Goal: Information Seeking & Learning: Learn about a topic

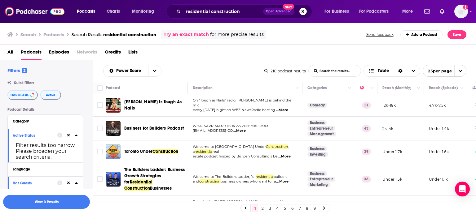
scroll to position [31, 0]
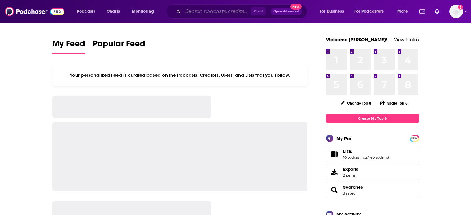
click at [206, 13] on input "Search podcasts, credits, & more..." at bounding box center [217, 12] width 68 height 10
paste input "The Franchise Life"
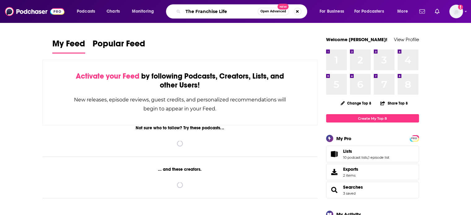
type input "The Franchise Life"
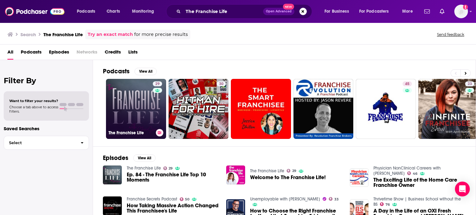
click at [138, 94] on link "29 The Franchise Life" at bounding box center [136, 109] width 60 height 60
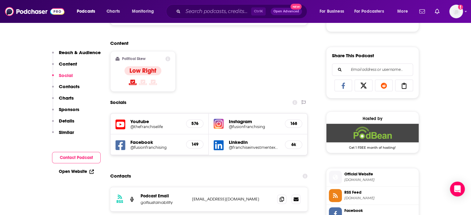
scroll to position [465, 0]
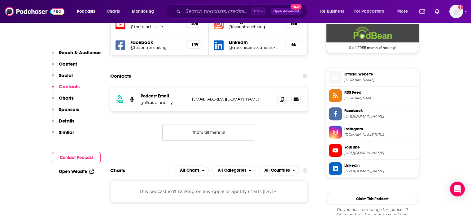
click at [81, 170] on link "Open Website" at bounding box center [76, 171] width 35 height 5
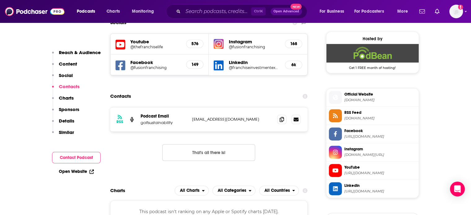
scroll to position [434, 0]
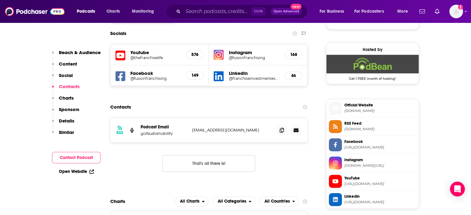
click at [147, 58] on h5 "@thefranchiselife" at bounding box center [155, 57] width 51 height 5
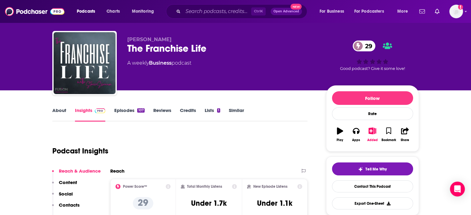
scroll to position [0, 0]
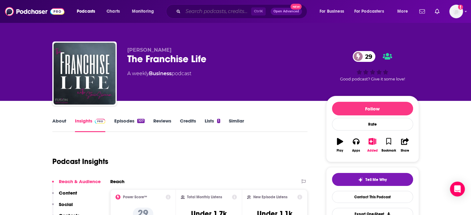
click at [195, 15] on input "Search podcasts, credits, & more..." at bounding box center [217, 12] width 68 height 10
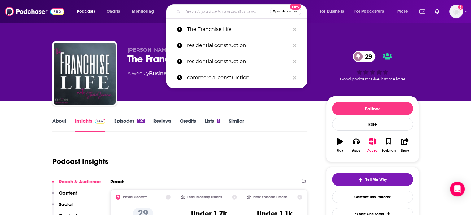
paste input "I Fired My Boss"
type input "I Fired My Boss"
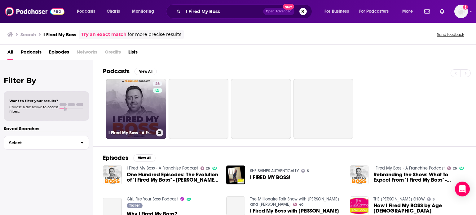
click at [153, 119] on div "26" at bounding box center [158, 105] width 11 height 48
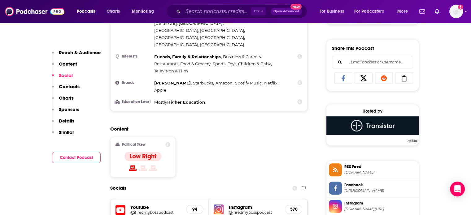
scroll to position [434, 0]
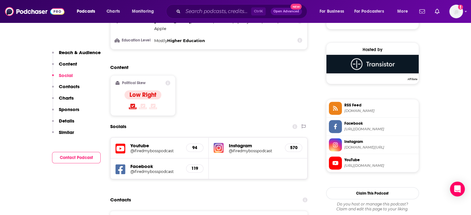
click at [149, 164] on h5 "Facebook" at bounding box center [155, 167] width 51 height 6
click at [153, 169] on h5 "@ifiredmybosspodcast" at bounding box center [155, 171] width 51 height 5
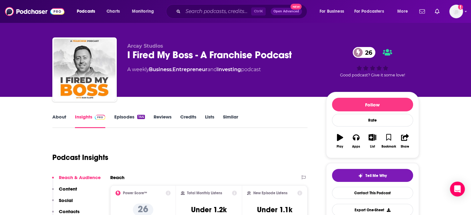
scroll to position [0, 0]
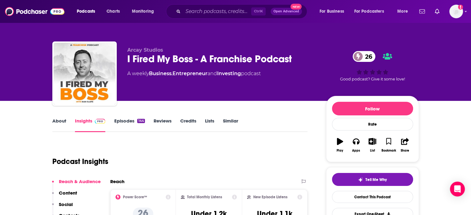
click at [56, 128] on link "About" at bounding box center [59, 125] width 14 height 14
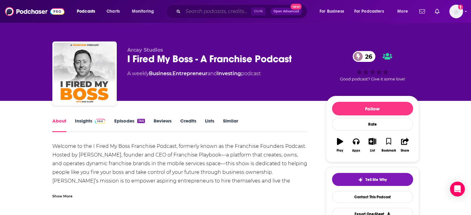
click at [208, 13] on input "Search podcasts, credits, & more..." at bounding box center [217, 12] width 68 height 10
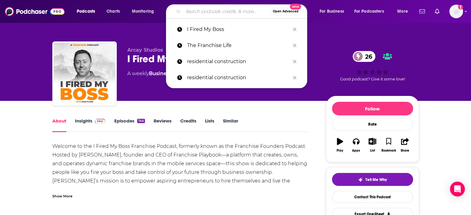
paste input "Zero to Profitable Franchise Podcast"
type input "Zero to Profitable Franchise Podcast"
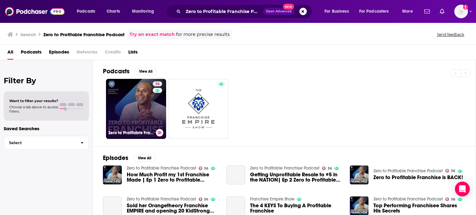
click at [154, 130] on div "Zero to Profitable Franchise Podcast" at bounding box center [135, 132] width 55 height 7
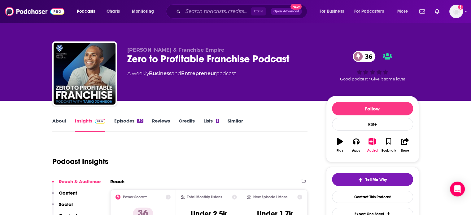
click at [59, 127] on link "About" at bounding box center [59, 125] width 14 height 14
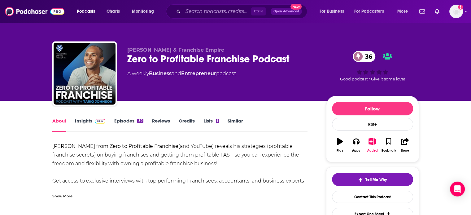
click at [95, 125] on link "Insights" at bounding box center [90, 125] width 31 height 14
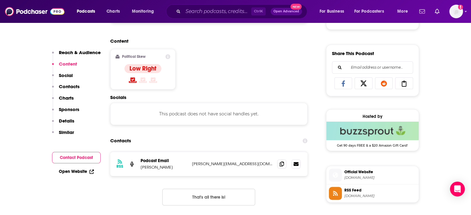
scroll to position [372, 0]
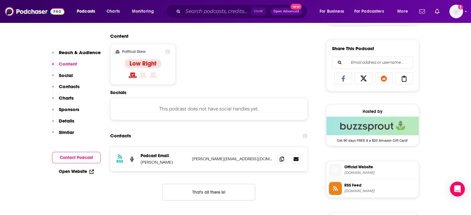
click at [72, 174] on link "Open Website" at bounding box center [76, 171] width 35 height 5
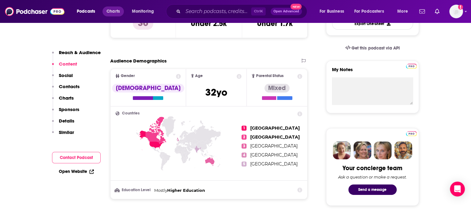
scroll to position [186, 0]
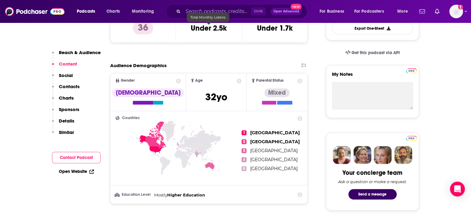
click at [212, 17] on span "Total Monthly Listens" at bounding box center [207, 17] width 35 height 4
click at [214, 15] on input "Search podcasts, credits, & more..." at bounding box center [217, 12] width 68 height 10
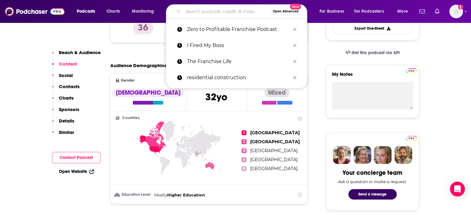
paste input "Franchise Voice"
type input "Franchise Voice"
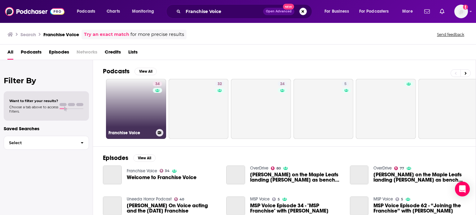
click at [116, 85] on link "34 Franchise Voice" at bounding box center [136, 109] width 60 height 60
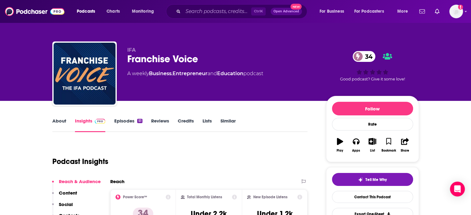
click at [57, 126] on link "About" at bounding box center [59, 125] width 14 height 14
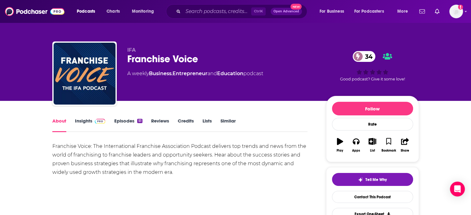
click at [83, 124] on link "Insights" at bounding box center [90, 125] width 31 height 14
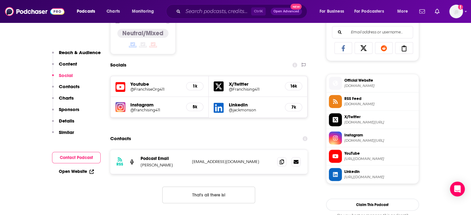
scroll to position [403, 0]
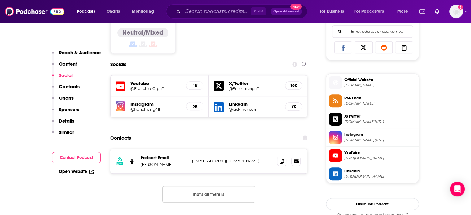
click at [79, 175] on div "Open Website" at bounding box center [76, 171] width 49 height 11
click at [90, 170] on icon at bounding box center [92, 172] width 4 height 4
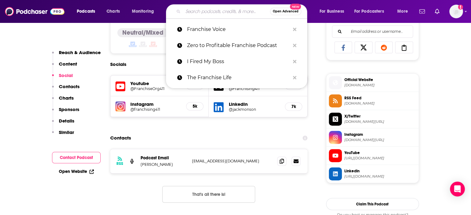
click at [239, 14] on input "Search podcasts, credits, & more..." at bounding box center [226, 12] width 87 height 10
paste input "Franchise Frontier"
type input "Franchise Frontier"
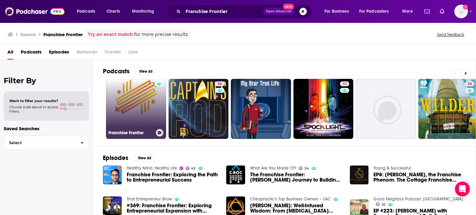
click at [132, 113] on link "Franchise Frontier" at bounding box center [136, 109] width 60 height 60
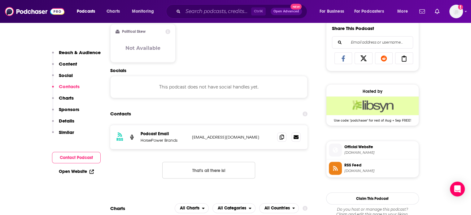
scroll to position [403, 0]
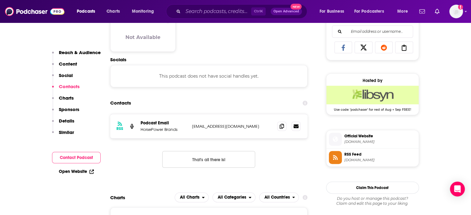
click at [63, 172] on link "Open Website" at bounding box center [76, 171] width 35 height 5
click at [188, 10] on input "Search podcasts, credits, & more..." at bounding box center [217, 12] width 68 height 10
paste input "The Franchise Leadership Forum"
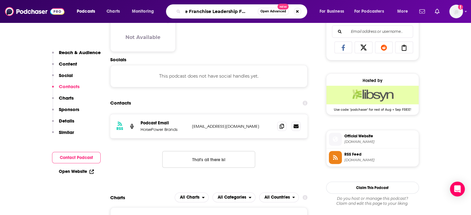
type input "The Franchise Leadership Forum"
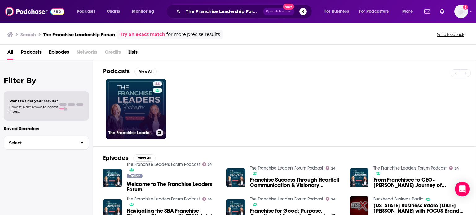
click at [143, 115] on link "24 The Franchise Leaders Forum Podcast" at bounding box center [136, 109] width 60 height 60
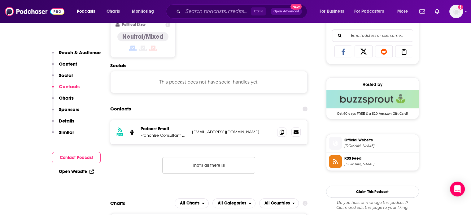
scroll to position [403, 0]
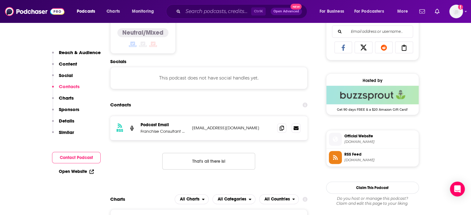
click at [80, 167] on div "Open Website" at bounding box center [76, 171] width 49 height 11
click at [82, 171] on link "Open Website" at bounding box center [76, 171] width 35 height 5
click at [356, 140] on span "[DOMAIN_NAME]" at bounding box center [380, 142] width 72 height 5
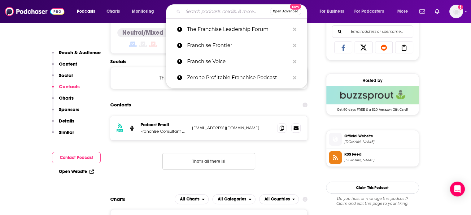
click at [205, 12] on input "Search podcasts, credits, & more..." at bounding box center [226, 12] width 87 height 10
paste input "The Atomic Construction Podcast"
type input "The Atomic Construction Podcast"
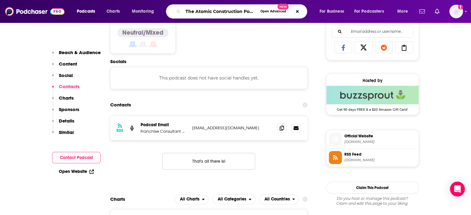
scroll to position [0, 9]
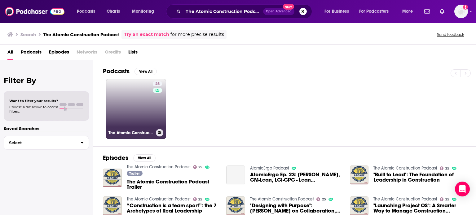
click at [113, 124] on link "25 The Atomic Construction Podcast" at bounding box center [136, 109] width 60 height 60
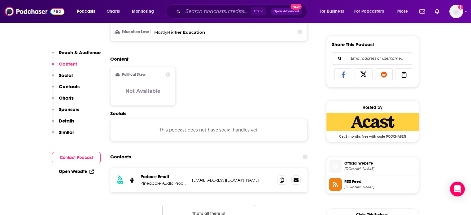
scroll to position [465, 0]
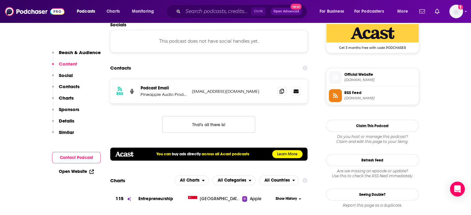
click at [85, 173] on link "Open Website" at bounding box center [76, 171] width 35 height 5
click at [52, 11] on img at bounding box center [34, 12] width 59 height 12
